Goal: Contribute content: Contribute content

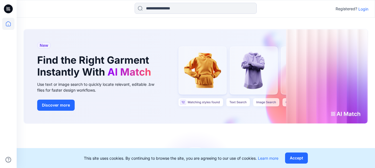
click at [361, 10] on p "Login" at bounding box center [363, 9] width 10 height 6
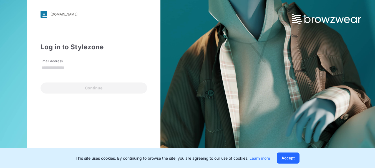
type input "**********"
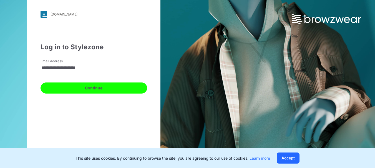
click at [79, 84] on button "Continue" at bounding box center [94, 88] width 107 height 11
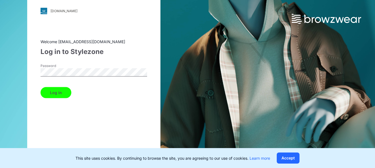
click at [62, 88] on button "Log in" at bounding box center [56, 92] width 31 height 11
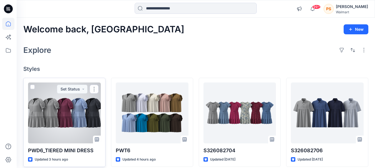
click at [77, 106] on div at bounding box center [64, 113] width 73 height 61
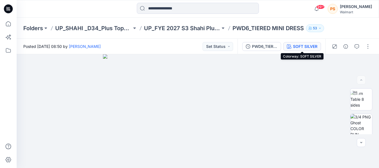
click at [297, 48] on div "SOFT SILVER" at bounding box center [305, 47] width 24 height 6
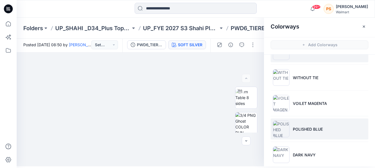
scroll to position [26, 0]
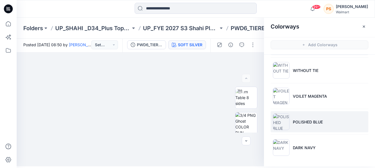
click at [313, 119] on p "POLISHED BLUE" at bounding box center [308, 122] width 30 height 6
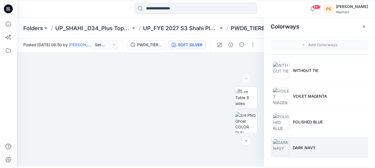
click at [301, 143] on li "DARK NAVY" at bounding box center [320, 147] width 98 height 21
click at [301, 144] on li "DARK NAVY" at bounding box center [320, 147] width 98 height 21
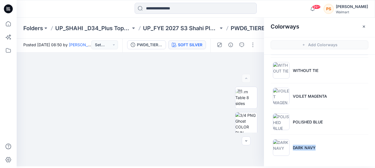
click at [338, 135] on ul "SOFT SILVER WITHOUT TIE VOILET MAGENTA POLISHED BLUE DARK NAVY" at bounding box center [319, 96] width 111 height 135
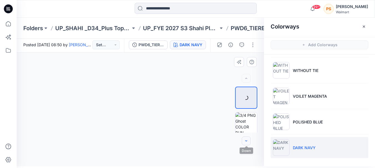
click at [249, 140] on button "button" at bounding box center [246, 141] width 9 height 9
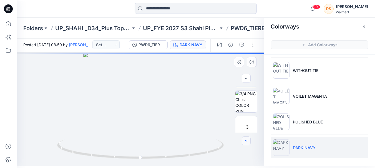
click at [248, 140] on icon "button" at bounding box center [246, 141] width 4 height 4
click at [247, 139] on icon "button" at bounding box center [246, 141] width 4 height 4
click at [245, 138] on button "button" at bounding box center [246, 141] width 9 height 9
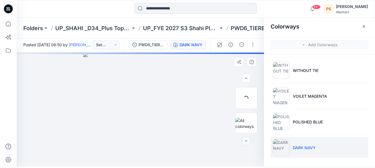
scroll to position [78, 0]
click at [248, 140] on div at bounding box center [246, 141] width 9 height 9
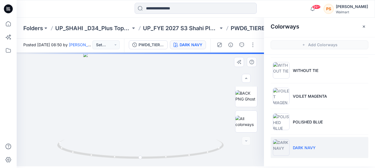
click at [248, 140] on div at bounding box center [246, 141] width 9 height 9
click at [246, 142] on div at bounding box center [246, 141] width 9 height 9
click at [246, 141] on div at bounding box center [246, 141] width 9 height 9
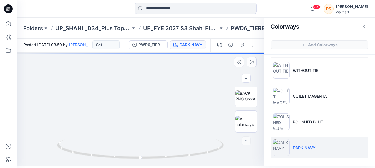
click at [245, 140] on div at bounding box center [246, 141] width 9 height 9
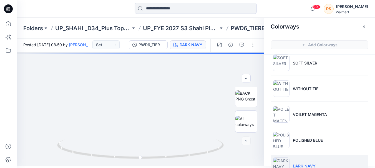
scroll to position [0, 0]
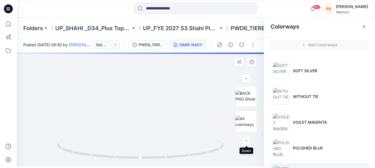
click at [246, 141] on div at bounding box center [246, 141] width 9 height 9
click at [246, 140] on div at bounding box center [246, 141] width 9 height 9
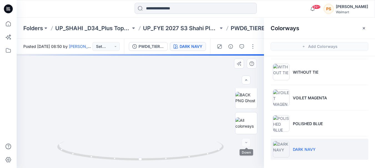
scroll to position [2, 0]
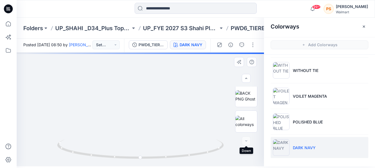
click at [247, 140] on div at bounding box center [246, 141] width 9 height 9
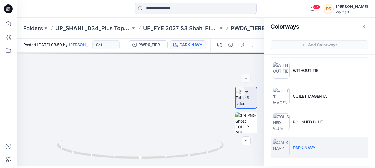
click at [304, 152] on li "DARK NAVY" at bounding box center [320, 147] width 98 height 21
click at [301, 147] on p "DARK NAVY" at bounding box center [304, 148] width 23 height 6
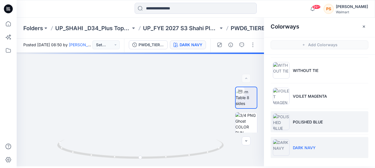
click at [296, 128] on li "POLISHED BLUE" at bounding box center [320, 122] width 98 height 21
click at [295, 125] on li "POLISHED BLUE" at bounding box center [320, 122] width 98 height 21
click at [294, 125] on p "POLISHED BLUE" at bounding box center [308, 122] width 30 height 6
click at [294, 123] on p "POLISHED BLUE" at bounding box center [308, 122] width 30 height 6
click at [293, 122] on p "POLISHED BLUE" at bounding box center [308, 122] width 30 height 6
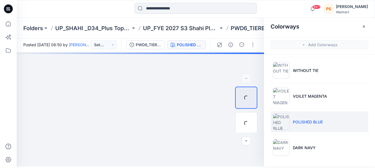
click at [277, 122] on img at bounding box center [281, 122] width 17 height 17
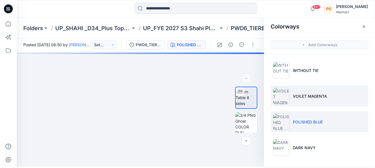
click at [309, 98] on p "VOILET MAGENTA" at bounding box center [310, 97] width 34 height 6
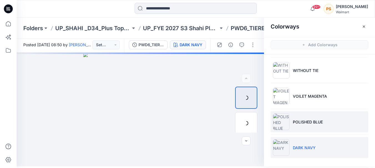
click at [277, 123] on img at bounding box center [281, 122] width 17 height 17
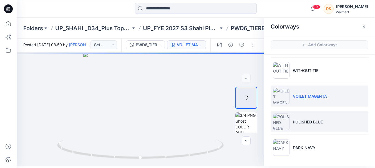
click at [304, 124] on p "POLISHED BLUE" at bounding box center [308, 122] width 30 height 6
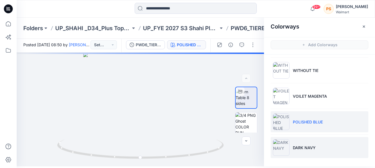
click at [289, 143] on li "DARK NAVY" at bounding box center [320, 147] width 98 height 21
click at [281, 147] on img at bounding box center [281, 148] width 17 height 17
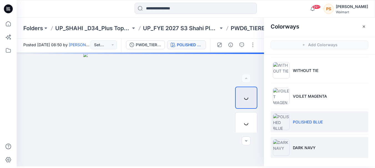
click at [282, 146] on img at bounding box center [281, 148] width 17 height 17
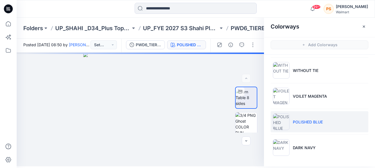
click at [276, 121] on img at bounding box center [281, 122] width 17 height 17
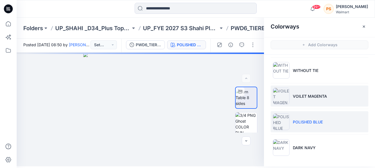
click at [279, 99] on img at bounding box center [281, 96] width 17 height 17
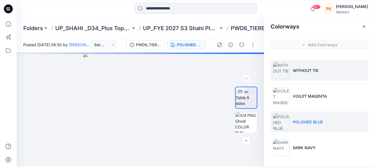
click at [279, 77] on img at bounding box center [281, 70] width 17 height 17
click at [277, 68] on img at bounding box center [281, 70] width 17 height 17
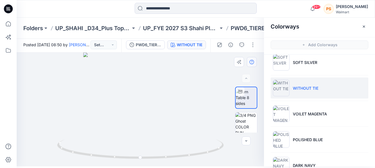
scroll to position [0, 0]
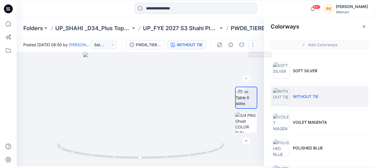
click at [250, 47] on button "button" at bounding box center [252, 45] width 9 height 9
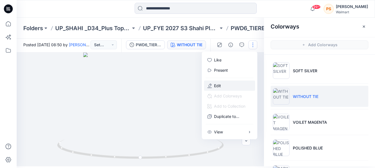
click at [218, 87] on p "Edit" at bounding box center [217, 86] width 7 height 6
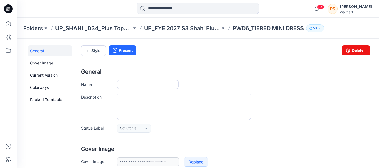
type input "**********"
type textarea "**********"
type input "**********"
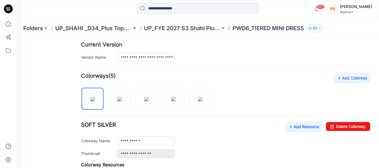
click at [160, 93] on div at bounding box center [148, 96] width 135 height 29
click at [148, 97] on img at bounding box center [146, 99] width 4 height 4
type input "**********"
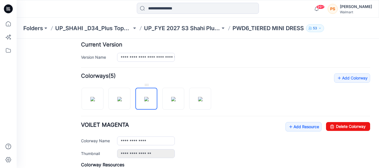
click at [147, 98] on img at bounding box center [146, 99] width 4 height 4
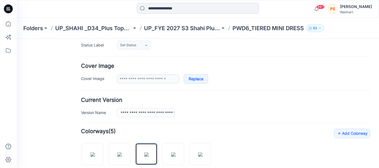
scroll to position [166, 0]
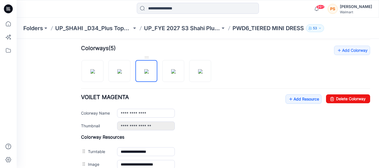
click at [148, 74] on img at bounding box center [146, 71] width 4 height 4
click at [144, 52] on div "**********" at bounding box center [225, 121] width 289 height 151
click at [148, 70] on img at bounding box center [146, 71] width 4 height 4
